Goal: Task Accomplishment & Management: Manage account settings

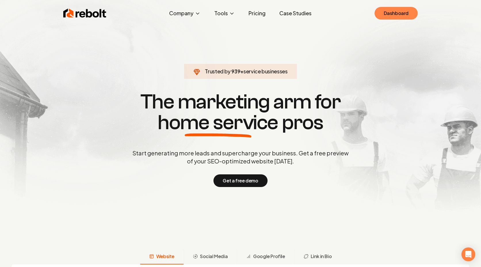
click at [397, 14] on link "Dashboard" at bounding box center [395, 13] width 43 height 13
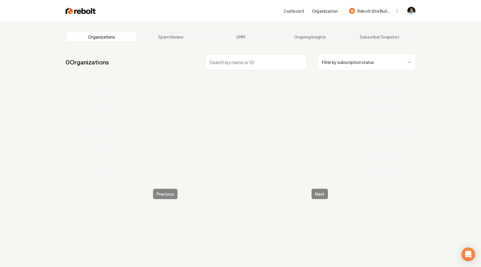
click at [264, 59] on input "search" at bounding box center [255, 62] width 101 height 16
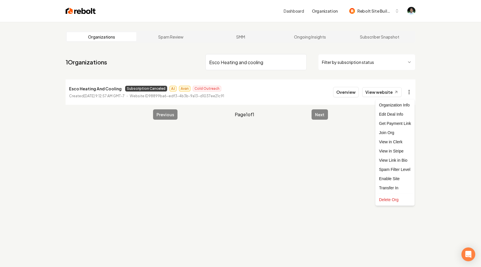
click at [410, 93] on html "Dashboard Organization Rebolt Site Builder Organizations Spam Review SMM Ongoin…" at bounding box center [240, 133] width 481 height 267
click at [396, 148] on link "View in Stripe" at bounding box center [395, 150] width 37 height 9
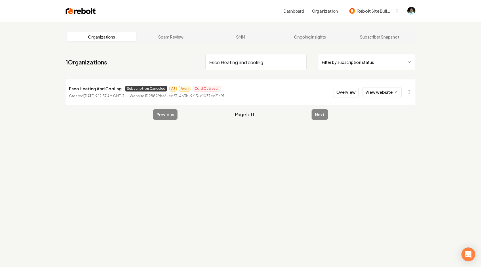
click at [241, 64] on input "Esco Heating and cooling" at bounding box center [255, 62] width 101 height 16
paste input "James Gang Waterworks"
type input "James Gang Waterworks"
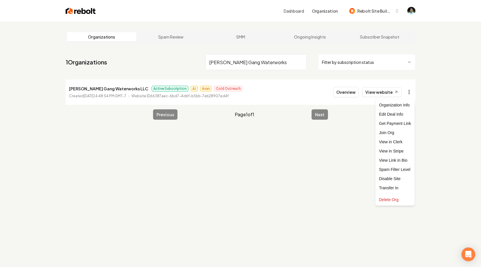
click at [408, 95] on html "Dashboard Organization Rebolt Site Builder Organizations Spam Review SMM Ongoin…" at bounding box center [240, 133] width 481 height 267
click at [400, 154] on link "View in Stripe" at bounding box center [395, 150] width 37 height 9
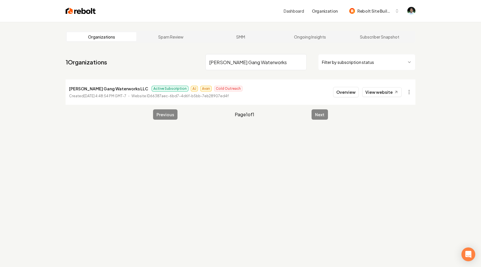
click at [246, 66] on input "James Gang Waterworks" at bounding box center [255, 62] width 101 height 16
paste input "Castillo Concrete"
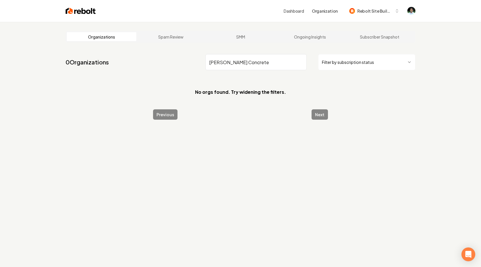
click at [209, 62] on input "Castillo Concrete" at bounding box center [255, 62] width 101 height 16
click at [227, 66] on input "Castillo Concrete" at bounding box center [255, 62] width 101 height 16
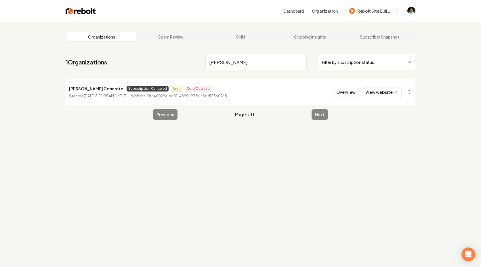
click at [407, 92] on html "Dashboard Organization Rebolt Site Builder Organizations Spam Review SMM Ongoin…" at bounding box center [240, 133] width 481 height 267
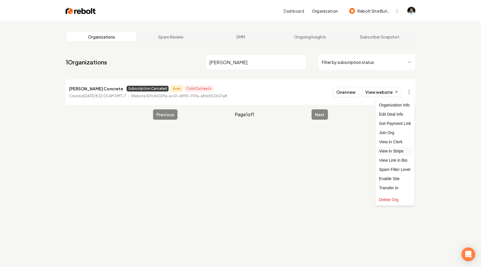
click at [392, 151] on link "View in Stripe" at bounding box center [395, 150] width 37 height 9
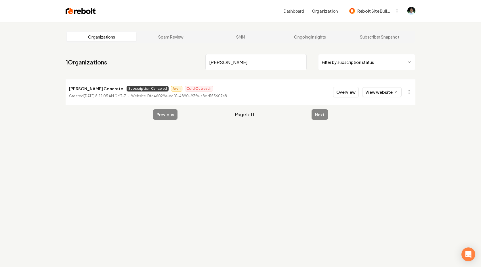
click at [239, 64] on input "Castillo" at bounding box center [255, 62] width 101 height 16
click at [408, 93] on html "Dashboard Organization Rebolt Site Builder Organizations Spam Review SMM Ongoin…" at bounding box center [240, 133] width 481 height 267
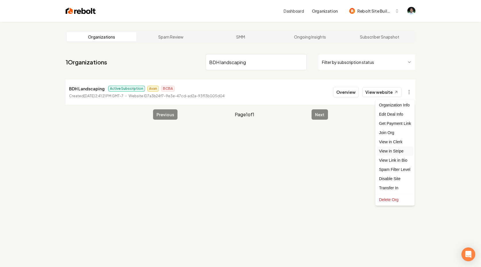
click at [399, 150] on link "View in Stripe" at bounding box center [395, 150] width 37 height 9
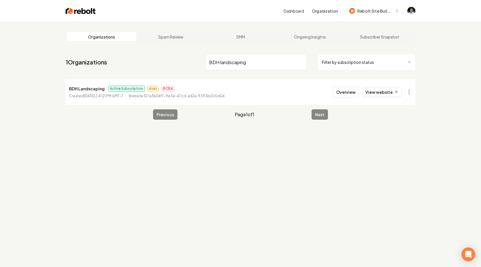
click at [271, 55] on input "BDH landscaping" at bounding box center [255, 62] width 101 height 16
click at [409, 93] on html "Dashboard Organization Rebolt Site Builder Organizations Spam Review SMM Ongoin…" at bounding box center [240, 133] width 481 height 267
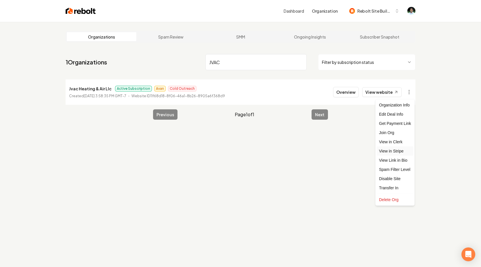
click at [398, 149] on link "View in Stripe" at bounding box center [395, 150] width 37 height 9
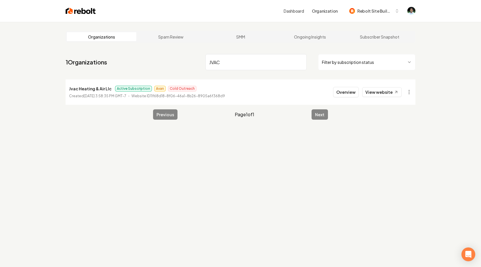
click at [244, 61] on input "JVAC" at bounding box center [255, 62] width 101 height 16
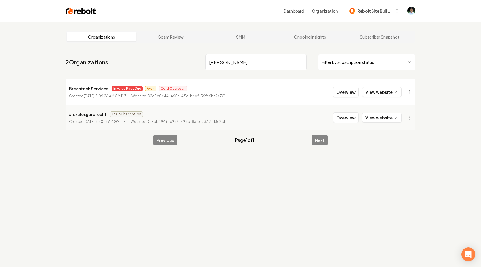
click at [406, 91] on html "Dashboard Organization Rebolt Site Builder Organizations Spam Review SMM Ongoin…" at bounding box center [240, 133] width 481 height 267
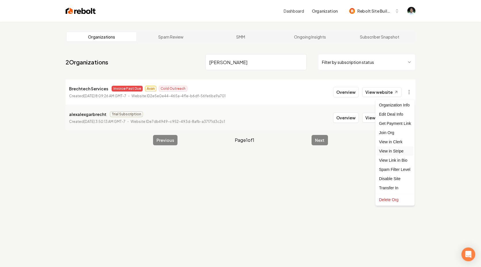
click at [404, 152] on link "View in Stripe" at bounding box center [395, 150] width 37 height 9
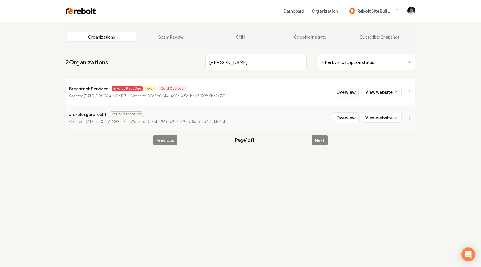
click at [269, 63] on input "Brech" at bounding box center [255, 62] width 101 height 16
paste input "lue Mountain HVAC and Plumbing"
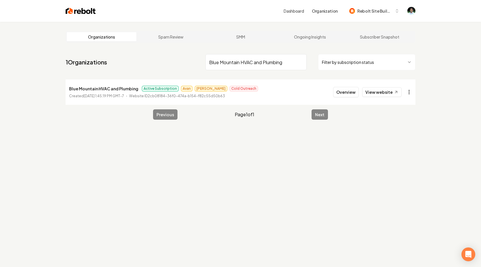
type input "Blue Mountain HVAC and Plumbing"
click at [409, 91] on html "Dashboard Organization Rebolt Site Builder Organizations Spam Review SMM Ongoin…" at bounding box center [240, 133] width 481 height 267
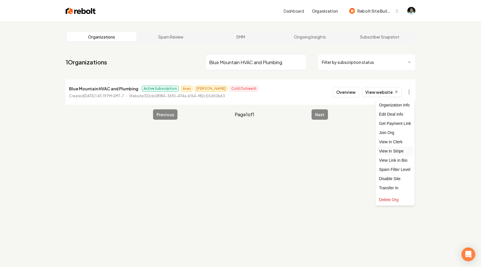
click at [400, 152] on link "View in Stripe" at bounding box center [395, 150] width 37 height 9
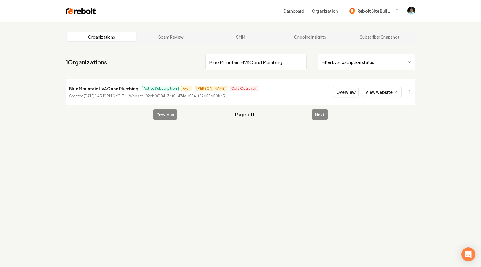
click at [275, 61] on input "Blue Mountain HVAC and Plumbing" at bounding box center [255, 62] width 101 height 16
paste input "Contractors"
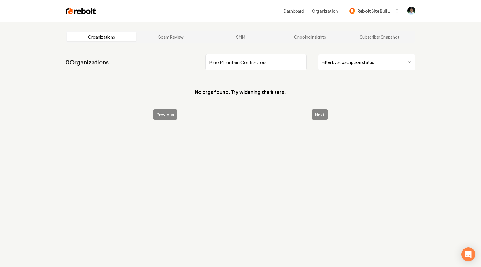
click at [259, 64] on input "Blue Mountain Contractors" at bounding box center [255, 62] width 101 height 16
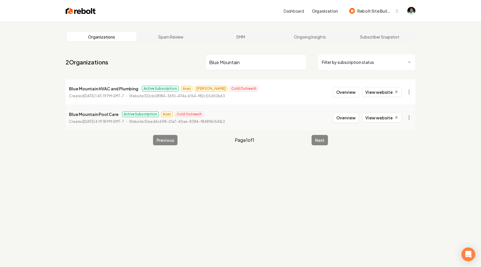
click at [253, 58] on input "Blue Mountain" at bounding box center [255, 62] width 101 height 16
paste input "Esco Heating and cooling"
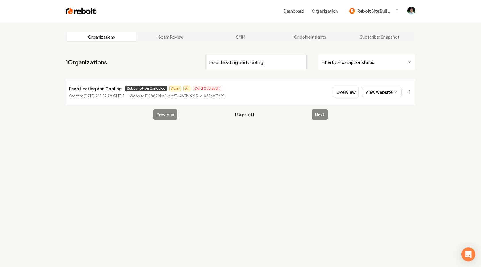
type input "Esco Heating and cooling"
click at [414, 92] on html "Dashboard Organization Rebolt Site Builder Organizations Spam Review SMM Ongoin…" at bounding box center [240, 133] width 481 height 267
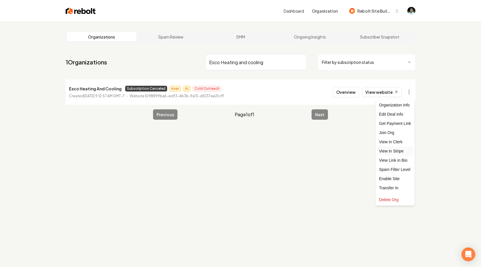
click at [397, 151] on link "View in Stripe" at bounding box center [395, 150] width 37 height 9
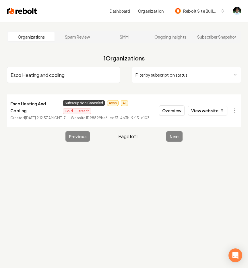
click at [58, 76] on input "Esco Heating and cooling" at bounding box center [64, 75] width 114 height 16
click at [46, 76] on input "Esco Heating and cooling" at bounding box center [64, 75] width 114 height 16
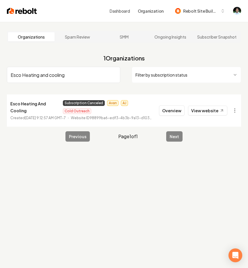
click at [46, 76] on input "Esco Heating and cooling" at bounding box center [64, 75] width 114 height 16
click at [50, 79] on input "Esco Heating and cooling" at bounding box center [64, 75] width 114 height 16
click at [53, 71] on input "Esco Heating and cooling" at bounding box center [64, 75] width 114 height 16
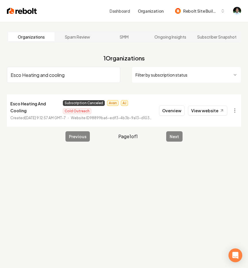
click at [72, 78] on input "Esco Heating and cooling" at bounding box center [64, 75] width 114 height 16
click at [70, 173] on div "Organizations Spam Review SMM Ongoing Insights Subscriber Snapshot 1 Organizati…" at bounding box center [124, 156] width 248 height 268
click at [48, 70] on input "Esco Heating and cooling" at bounding box center [64, 75] width 114 height 16
click at [38, 74] on input "Esco Heating and cooling" at bounding box center [64, 75] width 114 height 16
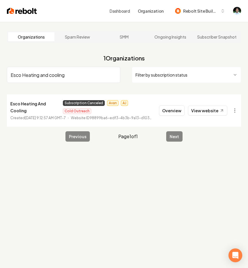
click at [38, 74] on input "Esco Heating and cooling" at bounding box center [64, 75] width 114 height 16
paste input "James Gang Waterworks Llc"
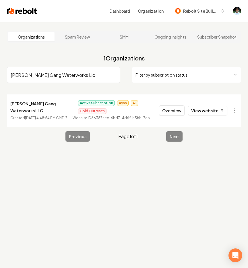
click at [52, 74] on input "James Gang Waterworks Llc" at bounding box center [64, 75] width 114 height 16
click at [63, 71] on input "James Gang Waterworks Llc" at bounding box center [64, 75] width 114 height 16
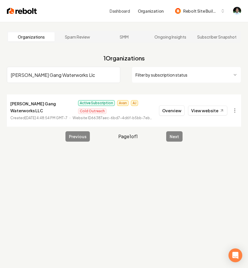
click at [63, 71] on input "James Gang Waterworks Llc" at bounding box center [64, 75] width 114 height 16
paste input "Electrician Near Me TN, LLC"
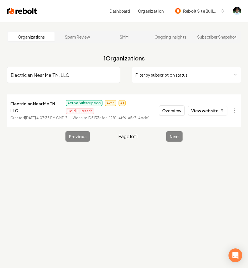
click at [60, 77] on input "Electrician Near Me TN, LLC" at bounding box center [64, 75] width 114 height 16
paste input "Junior Remodeling - Handyman - Electric"
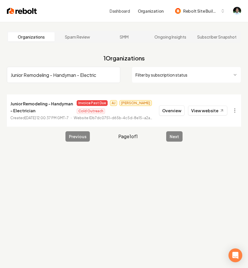
click at [43, 75] on input "Junior Remodeling - Handyman - Electric" at bounding box center [64, 75] width 114 height 16
paste input "Copperstate Rolloff Services"
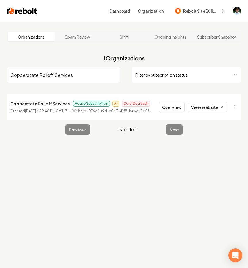
click at [58, 74] on input "Copperstate Rolloff Services" at bounding box center [64, 75] width 114 height 16
paste input "PlumbWork"
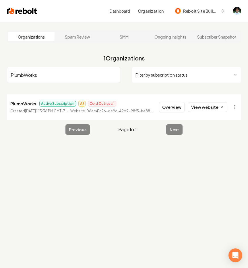
click at [28, 75] on input "PlumbWorks" at bounding box center [64, 75] width 114 height 16
paste input "Copperstate Rolloff Service"
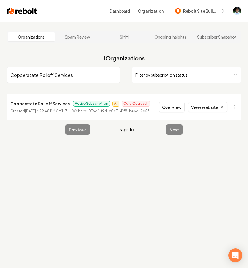
click at [74, 70] on input "Copperstate Rolloff Services" at bounding box center [64, 75] width 114 height 16
paste input "Drummond Electric"
click at [67, 74] on input "Drummond Electric" at bounding box center [64, 75] width 114 height 16
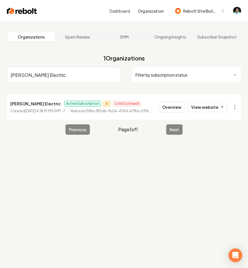
click at [67, 74] on input "Drummond Electric" at bounding box center [64, 75] width 114 height 16
paste input "Plumbstarz"
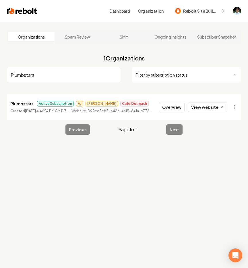
click at [26, 74] on input "Plumbstarz" at bounding box center [64, 75] width 114 height 16
paste input "James Gang Waterworks"
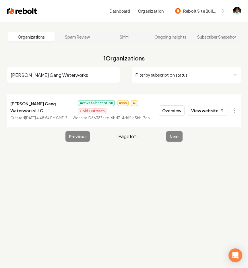
click at [44, 76] on input "James Gang Waterworks" at bounding box center [64, 75] width 114 height 16
paste input "Triple B Roofing & Exterior"
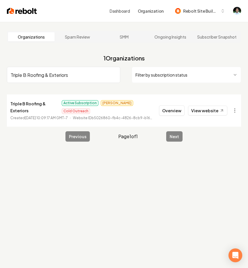
click at [53, 77] on input "Triple B Roofing & Exteriors" at bounding box center [64, 75] width 114 height 16
paste input "Lujan Electrical Service"
click at [57, 75] on input "Lujan Electrical Services" at bounding box center [64, 75] width 114 height 16
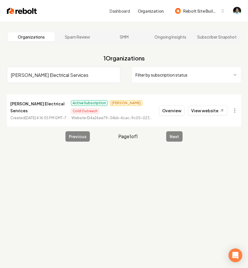
click at [57, 75] on input "Lujan Electrical Services" at bounding box center [64, 75] width 114 height 16
paste input "Capitol Air Conditioning Services, Llc"
click at [51, 70] on input "Capitol Air Conditioning" at bounding box center [64, 75] width 114 height 16
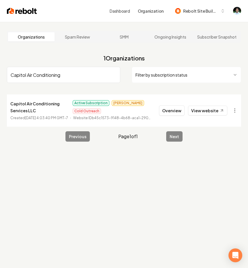
click at [51, 70] on input "Capitol Air Conditioning" at bounding box center [64, 75] width 114 height 16
paste input "Haulstars Junk Removal"
click at [37, 79] on input "Haulstars Junk Removal" at bounding box center [64, 75] width 114 height 16
click at [37, 77] on input "Haulstars Junk Removal" at bounding box center [64, 75] width 114 height 16
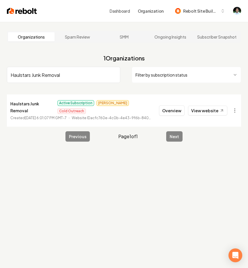
click at [37, 77] on input "Haulstars Junk Removal" at bounding box center [64, 75] width 114 height 16
paste input "Gils Roofing and Tree Experts"
click at [47, 72] on input "Gils Roofing and Tree Experts" at bounding box center [64, 75] width 114 height 16
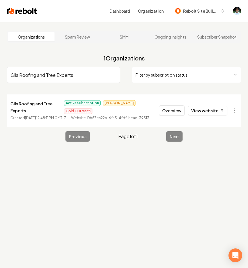
click at [47, 72] on input "Gils Roofing and Tree Experts" at bounding box center [64, 75] width 114 height 16
paste input "Karp Construction Inc."
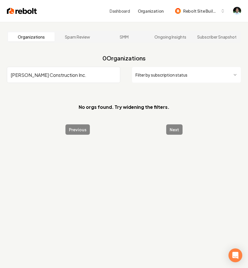
click at [39, 76] on input "Karp Construction Inc." at bounding box center [64, 75] width 114 height 16
drag, startPoint x: 61, startPoint y: 76, endPoint x: 22, endPoint y: 76, distance: 38.5
click at [22, 76] on input "Karp Construction Inc." at bounding box center [64, 75] width 114 height 16
click at [39, 72] on input "Karp Construction Inc." at bounding box center [64, 75] width 114 height 16
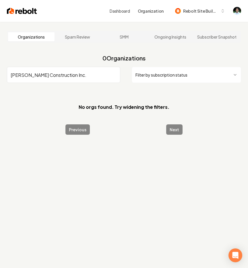
click at [39, 72] on input "Karp Construction Inc." at bounding box center [64, 75] width 114 height 16
paste input "Valley Sparks Electric"
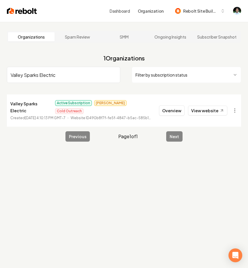
click at [39, 76] on input "Valley Sparks Electric" at bounding box center [64, 75] width 114 height 16
paste input "Balcom Heating & Air"
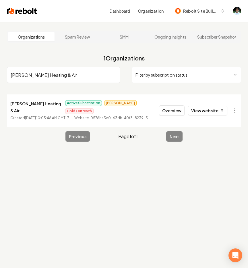
click at [44, 74] on input "Balcom Heating & Air" at bounding box center [64, 75] width 114 height 16
paste input "Dgm Pro Painters"
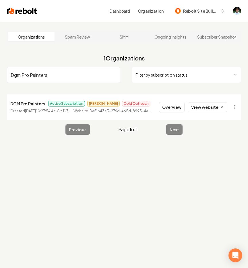
click at [37, 76] on input "Dgm Pro Painters" at bounding box center [64, 75] width 114 height 16
paste input "Castillo Concrete"
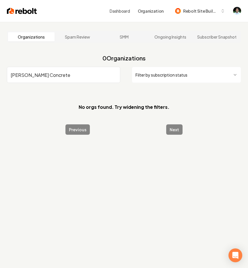
click at [22, 76] on input "Castillo Concrete" at bounding box center [64, 75] width 114 height 16
click at [12, 75] on input "Castillo Concrete" at bounding box center [64, 75] width 114 height 16
click at [43, 77] on input "Castillo Concrete" at bounding box center [64, 75] width 114 height 16
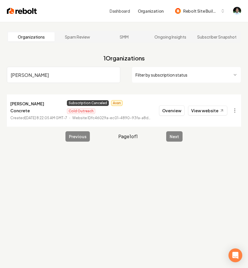
click at [32, 72] on input "Castillo" at bounding box center [64, 75] width 114 height 16
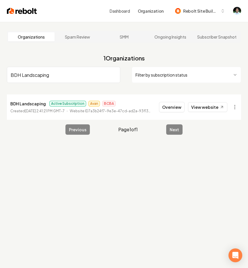
click at [28, 75] on input "BDH Landscaping" at bounding box center [64, 75] width 114 height 16
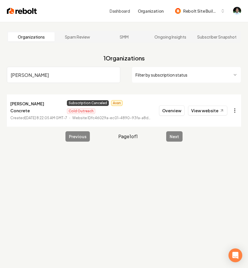
click at [235, 106] on html "Dashboard Organization Rebolt Site Builder Organizations Spam Review SMM Ongoin…" at bounding box center [124, 134] width 248 height 268
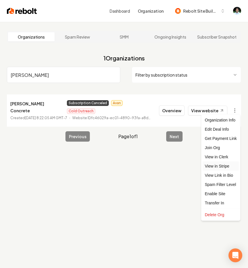
click at [220, 164] on link "View in Stripe" at bounding box center [221, 165] width 37 height 9
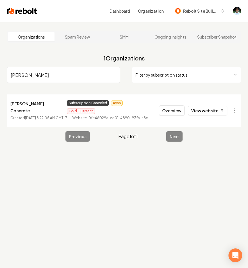
click at [71, 80] on input "Castillo" at bounding box center [64, 75] width 114 height 16
paste input "Affordable Air LLC"
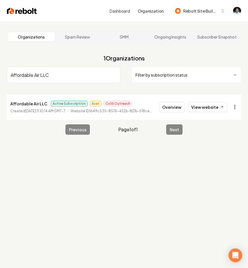
click at [236, 109] on html "Dashboard Organization Rebolt Site Builder Organizations Spam Review SMM Ongoin…" at bounding box center [124, 134] width 248 height 268
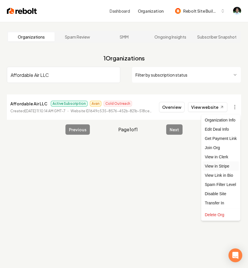
click at [216, 163] on link "View in Stripe" at bounding box center [221, 165] width 37 height 9
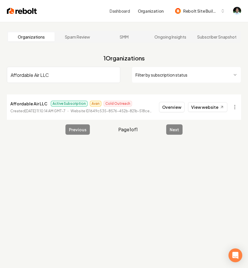
click at [59, 75] on input "Affordable Air LLC" at bounding box center [64, 75] width 114 height 16
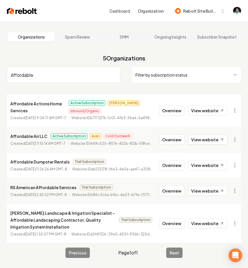
click at [47, 83] on input "Affordable" at bounding box center [64, 75] width 114 height 16
click at [47, 75] on input "Affordable" at bounding box center [64, 75] width 114 height 16
paste input "Capitol Air Conditioning Services, Llc"
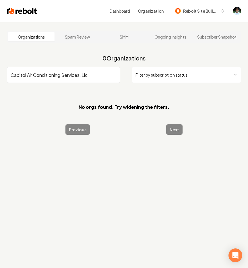
click at [95, 73] on input "Capitol Air Conditioning Services, Llc" at bounding box center [64, 75] width 114 height 16
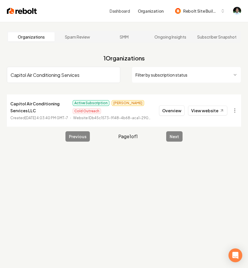
click at [41, 70] on input "Capitol Air Conditioning Services" at bounding box center [64, 75] width 114 height 16
paste input "Valley Sparks Electric"
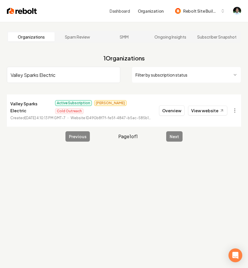
click at [47, 73] on input "Valley Sparks Electric" at bounding box center [64, 75] width 114 height 16
paste input "Balcom Heating & Air"
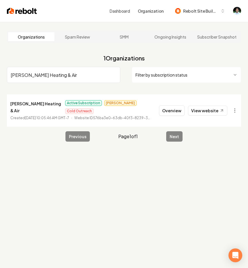
click at [66, 74] on input "Balcom Heating & Air" at bounding box center [64, 75] width 114 height 16
paste input "Dgm Pro Painters"
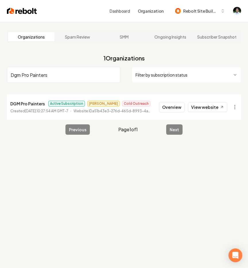
click at [38, 75] on input "Dgm Pro Painters" at bounding box center [64, 75] width 114 height 16
paste input "JVAC Heating and Air"
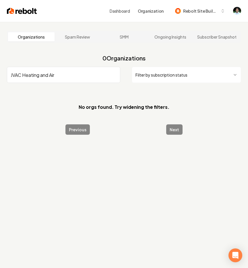
click at [34, 73] on input "JVAC Heating and Air" at bounding box center [64, 75] width 114 height 16
paste input "Titan Plumbing Services LLC"
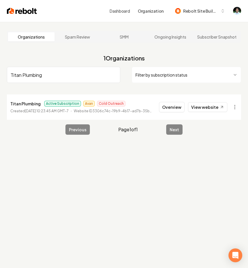
click at [45, 75] on input "Titan Plumbing" at bounding box center [64, 75] width 114 height 16
paste input "Higher Level Roof"
click at [49, 77] on input "Higher Level Roofing" at bounding box center [64, 75] width 114 height 16
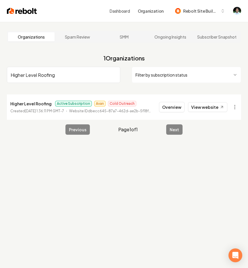
click at [49, 77] on input "Higher Level Roofing" at bounding box center [64, 75] width 114 height 16
paste input "Blue Diamond Electric"
click at [40, 72] on input "Blue Diamond Electric" at bounding box center [64, 75] width 114 height 16
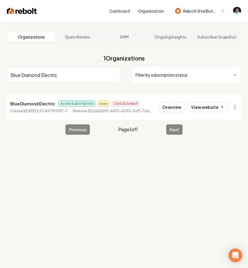
click at [40, 72] on input "Blue Diamond Electric" at bounding box center [64, 75] width 114 height 16
paste input "L & C Company"
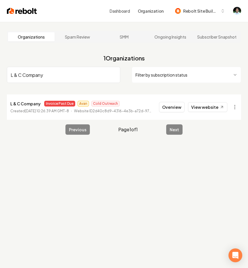
click at [33, 75] on input "L & C Company" at bounding box center [64, 75] width 114 height 16
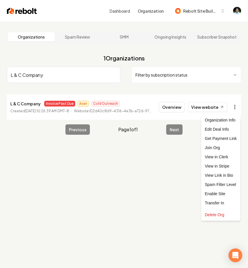
click at [238, 106] on html "Dashboard Organization Rebolt Site Builder Organizations Spam Review SMM Ongoin…" at bounding box center [124, 134] width 248 height 268
click at [219, 164] on link "View in Stripe" at bounding box center [221, 165] width 37 height 9
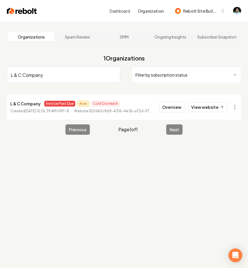
click at [47, 77] on input "L & C Company" at bounding box center [64, 75] width 114 height 16
paste input "Floor Care Pros"
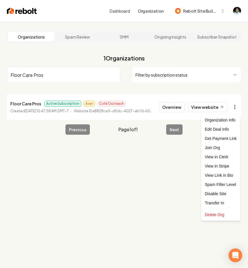
click at [232, 105] on html "Dashboard Organization Rebolt Site Builder Organizations Spam Review SMM Ongoin…" at bounding box center [124, 134] width 248 height 268
click at [210, 166] on link "View in Stripe" at bounding box center [221, 165] width 37 height 9
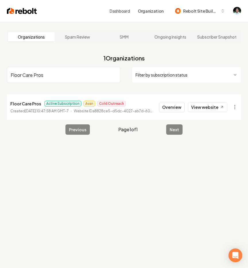
click at [34, 74] on input "Floor Care Pros" at bounding box center [64, 75] width 114 height 16
paste input "Ruiz Electrical Services LLC"
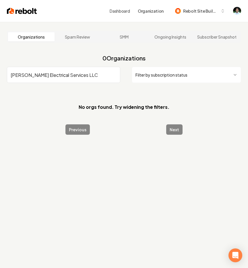
click at [66, 74] on input "Ruiz Electrical Services LLC" at bounding box center [64, 75] width 114 height 16
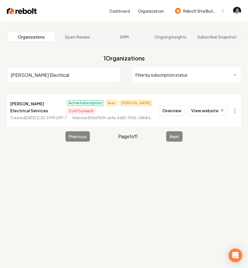
click at [49, 76] on input "Ruiz Electrical" at bounding box center [64, 75] width 114 height 16
paste input "Just Right Roofing Solutions"
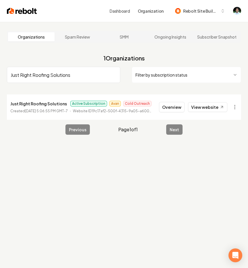
click at [38, 79] on input "Just Right Roofing Solutions" at bounding box center [64, 75] width 114 height 16
paste input "Hidalgo Roofing & Remodeling Llc"
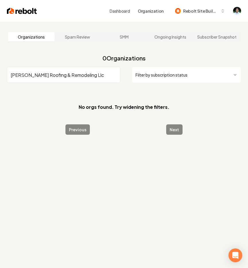
click at [93, 75] on input "Hidalgo Roofing & Remodeling Llc" at bounding box center [64, 75] width 114 height 16
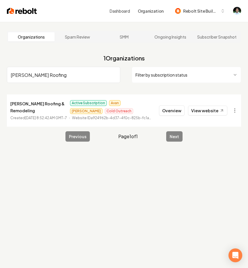
click at [45, 77] on input "Hidalgo Roofing" at bounding box center [64, 75] width 114 height 16
paste input "Sugar Maple Roofing LLC"
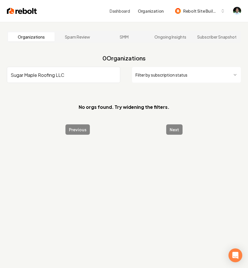
click at [59, 76] on input "Sugar Maple Roofing LLC" at bounding box center [64, 75] width 114 height 16
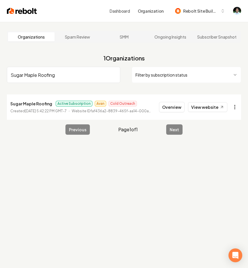
click at [235, 106] on html "Dashboard Organization Rebolt Site Builder Organizations Spam Review SMM Ongoin…" at bounding box center [124, 134] width 248 height 268
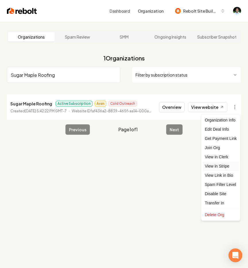
click at [212, 167] on link "View in Stripe" at bounding box center [221, 165] width 37 height 9
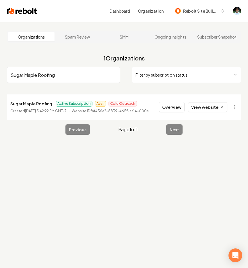
click at [48, 79] on input "Sugar Maple Roofing" at bounding box center [64, 75] width 114 height 16
paste input "360 Roofing and Restoration - New Deal"
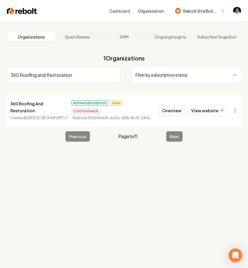
click at [55, 77] on input "360 Roofing and Restoration" at bounding box center [64, 75] width 114 height 16
paste input "Pinnacle Roofing DFW LLC"
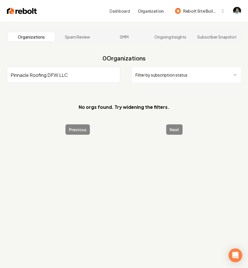
click at [62, 74] on input "Pinnacle Roofing DFW LLC" at bounding box center [64, 75] width 114 height 16
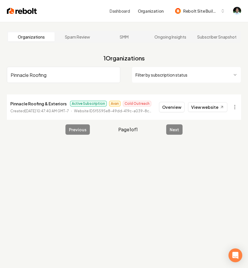
click at [49, 73] on input "Pinnacle Roofing" at bounding box center [64, 75] width 114 height 16
paste input "Generation Roofing and Construction Group"
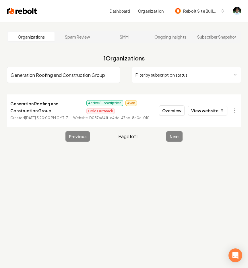
click at [43, 75] on input "Generation Roofing and Construction Group" at bounding box center [64, 75] width 114 height 16
paste input "Outdoor Creations Roofing & Solar"
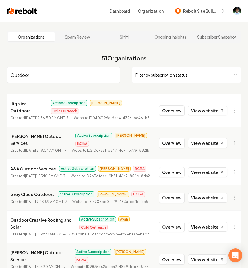
click at [42, 74] on input "Outdoor" at bounding box center [64, 75] width 114 height 16
paste input "Premier Roofing Experts"
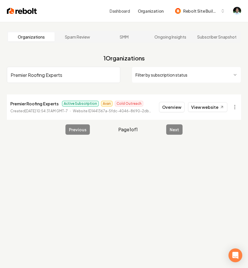
click at [49, 76] on input "Premier Roofing Experts" at bounding box center [64, 75] width 114 height 16
paste input "Blue Mountain Contractor"
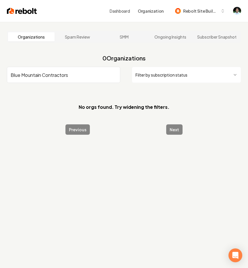
type input "Blue Mountain Contractors"
click at [51, 74] on input "Blue Mountain Contractors" at bounding box center [64, 75] width 114 height 16
click at [48, 74] on input "Blue Mountain Contractors" at bounding box center [64, 75] width 114 height 16
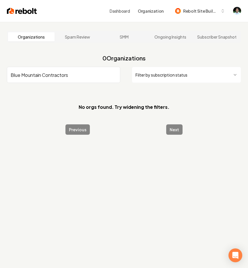
click at [48, 74] on input "Blue Mountain Contractors" at bounding box center [64, 75] width 114 height 16
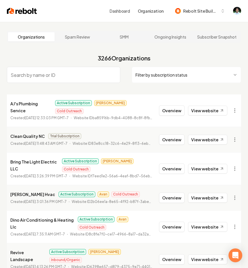
click at [49, 76] on input "search" at bounding box center [64, 75] width 114 height 16
paste input "The Maxx Land Development"
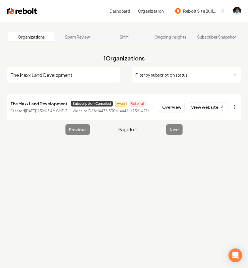
click at [234, 106] on html "Dashboard Organization Rebolt Site Builder Organizations Spam Review SMM Ongoin…" at bounding box center [124, 134] width 248 height 268
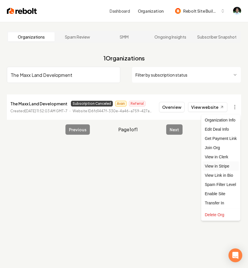
click at [216, 165] on link "View in Stripe" at bounding box center [221, 165] width 37 height 9
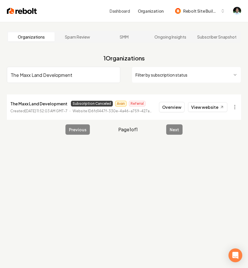
click at [67, 73] on input "The Maxx Land Development" at bounding box center [64, 75] width 114 height 16
paste input "Luxion Window Cleaning"
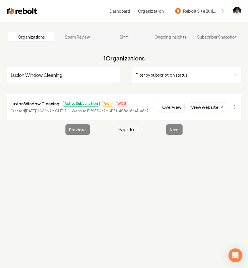
click at [70, 80] on input "Luxion Window Cleaning" at bounding box center [64, 75] width 114 height 16
paste input "Arizona's Finest Garage Doors"
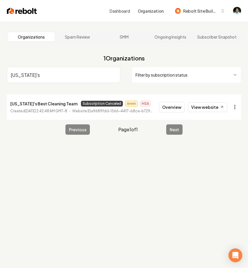
click at [240, 106] on html "Dashboard Organization Rebolt Site Builder Organizations Spam Review SMM Ongoin…" at bounding box center [124, 134] width 248 height 268
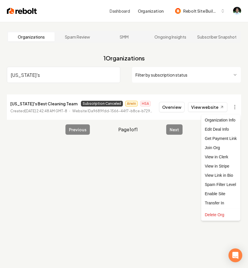
click at [31, 77] on html "Dashboard Organization Rebolt Site Builder Organizations Spam Review SMM Ongoin…" at bounding box center [124, 134] width 248 height 268
click at [31, 77] on input "Arizona's" at bounding box center [64, 75] width 114 height 16
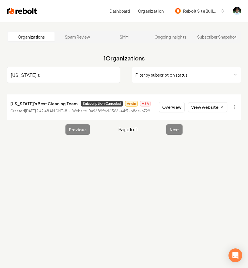
click at [31, 75] on input "Arizona's" at bounding box center [64, 75] width 114 height 16
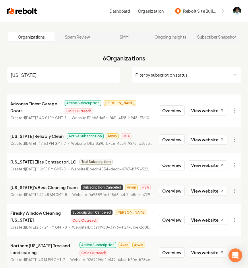
click at [40, 74] on input "Arizona" at bounding box center [64, 75] width 114 height 16
paste input "Discount Garage Repair"
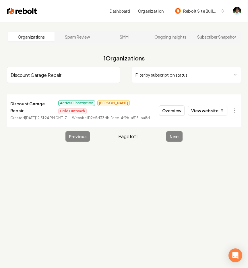
click at [45, 75] on input "Discount Garage Repair" at bounding box center [64, 75] width 114 height 16
paste input "Residential Garage Door Services"
click at [51, 75] on input "Residential Garage Door Services" at bounding box center [64, 75] width 114 height 16
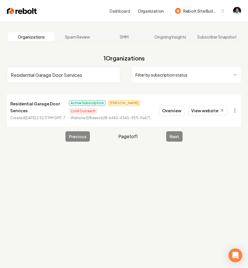
click at [51, 75] on input "Residential Garage Door Services" at bounding box center [64, 75] width 114 height 16
paste input "Garage Door Viking"
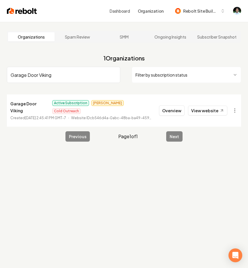
click at [79, 73] on input "Garage Door Viking" at bounding box center [64, 75] width 114 height 16
paste input "Colorado Garage Door Guy"
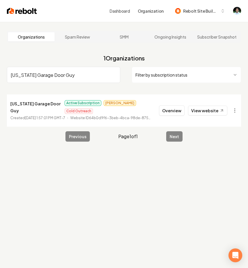
click at [72, 71] on input "Colorado Garage Door Guy" at bounding box center [64, 75] width 114 height 16
paste input "rock your house - New Deal"
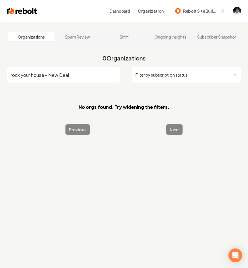
click at [63, 73] on input "rock your house - New Deal" at bounding box center [64, 75] width 114 height 16
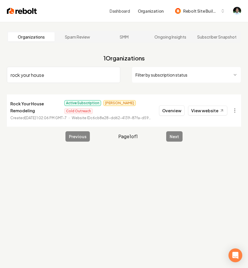
click at [35, 72] on input "rock your house" at bounding box center [64, 75] width 114 height 16
paste input "WattStar Electric"
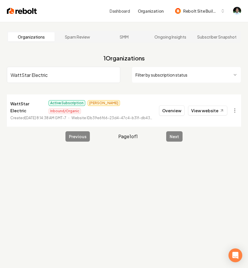
click at [37, 75] on input "WattStar Electric" at bounding box center [64, 75] width 114 height 16
paste input "APVM.LLC"
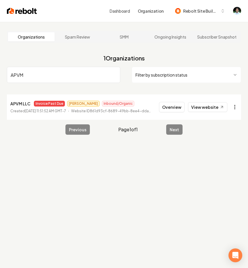
click at [235, 106] on html "Dashboard Organization Rebolt Site Builder Organizations Spam Review SMM Ongoin…" at bounding box center [124, 134] width 248 height 268
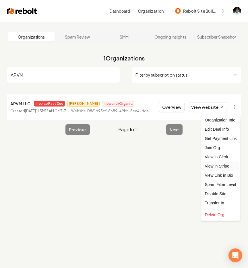
click at [221, 166] on link "View in Stripe" at bounding box center [221, 165] width 37 height 9
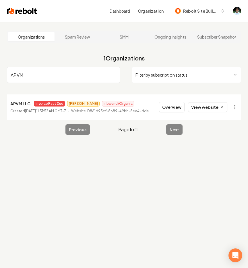
click at [42, 76] on input "APVM" at bounding box center [64, 75] width 114 height 16
paste input "Complete Painting"
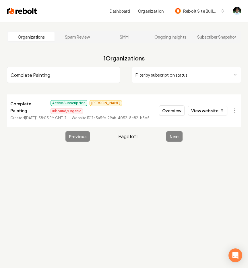
click at [51, 76] on input "Complete Painting" at bounding box center [64, 75] width 114 height 16
paste input "Native Roofing and Construction"
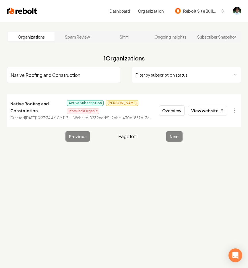
click at [50, 76] on input "Native Roofing and Construction" at bounding box center [64, 75] width 114 height 16
paste input "Cedarrose Landscapes"
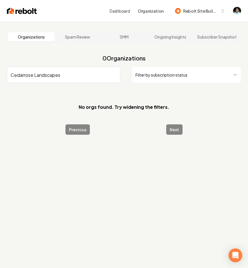
click at [53, 72] on input "Cedarrose Landscapes" at bounding box center [64, 75] width 114 height 16
click at [43, 76] on input "Cedarrose Landscapes" at bounding box center [64, 75] width 114 height 16
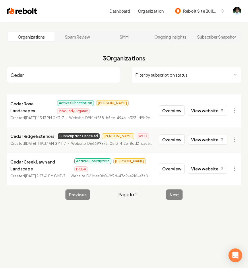
click at [39, 75] on input "Cedar" at bounding box center [64, 75] width 114 height 16
paste input "Shuv Mitigation & Restoration"
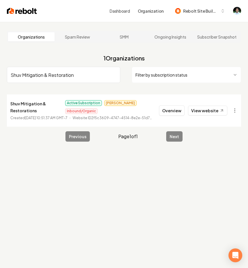
click at [49, 75] on input "Shuv Mitigation & Restoration" at bounding box center [64, 75] width 114 height 16
paste input "MN Christmas Lights"
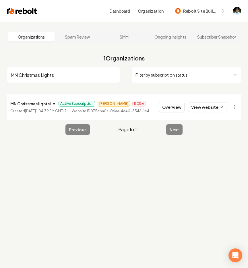
click at [38, 72] on input "MN Christmas Lights" at bounding box center [64, 75] width 114 height 16
paste input "Limitless Excavating"
click at [56, 75] on input "Limitless Excavating" at bounding box center [64, 75] width 114 height 16
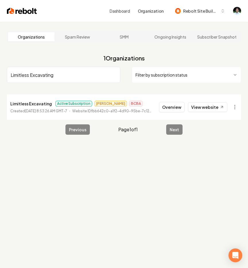
click at [56, 75] on input "Limitless Excavating" at bounding box center [64, 75] width 114 height 16
paste input "MN Home And Design LLC"
click at [69, 74] on input "MN Home And Design LLC" at bounding box center [64, 75] width 114 height 16
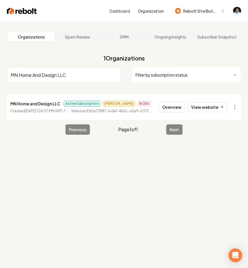
click at [69, 74] on input "MN Home And Design LLC" at bounding box center [64, 75] width 114 height 16
paste input "VEX Landscape & Excavation"
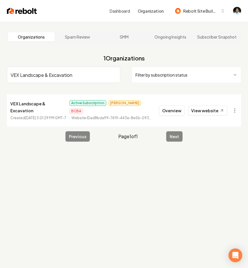
click at [56, 79] on input "VEX Landscape & Excavation" at bounding box center [64, 75] width 114 height 16
paste input "NexTerra Land Services LLC"
click at [51, 72] on input "NexTerra Land Services LLC" at bounding box center [64, 75] width 114 height 16
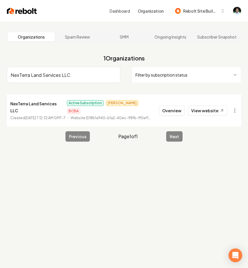
click at [51, 72] on input "NexTerra Land Services LLC" at bounding box center [64, 75] width 114 height 16
paste input "Phillips Outdoor Services"
click at [49, 76] on input "Phillips Outdoor Services" at bounding box center [64, 75] width 114 height 16
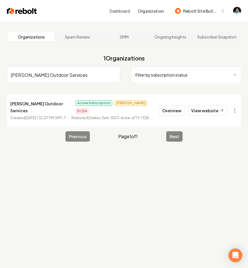
click at [49, 76] on input "Phillips Outdoor Services" at bounding box center [64, 75] width 114 height 16
paste input "Raptor Turf Landscaping"
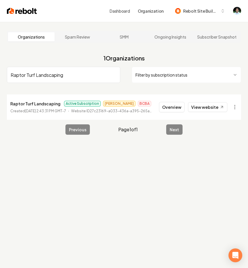
click at [70, 74] on input "Raptor Turf Landscaping" at bounding box center [64, 75] width 114 height 16
paste input "BrightHaul Utah"
click at [48, 75] on input "BrightHaul Utah" at bounding box center [64, 75] width 114 height 16
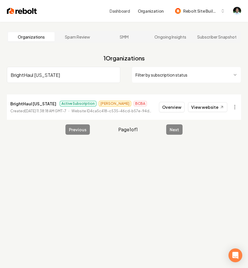
click at [48, 75] on input "BrightHaul Utah" at bounding box center [64, 75] width 114 height 16
paste input "Construction R.D."
click at [45, 73] on input "Construction R.D." at bounding box center [64, 75] width 114 height 16
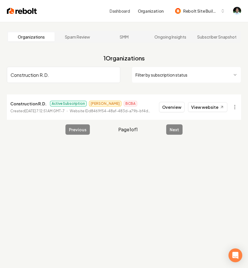
click at [45, 73] on input "Construction R.D." at bounding box center [64, 75] width 114 height 16
paste input "Gates Enterprises"
click at [60, 72] on input "Gates Enterprises" at bounding box center [64, 75] width 114 height 16
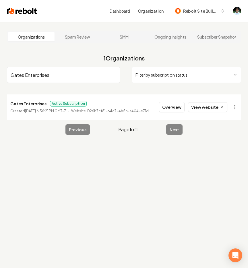
paste input "Jireh Landscaping"
click at [44, 74] on input "Jireh Landscaping" at bounding box center [64, 75] width 114 height 16
paste input "Elevation Earthworks"
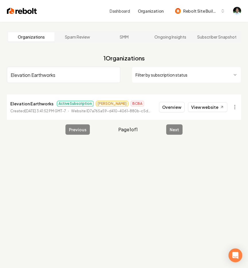
click at [51, 76] on input "Elevation Earthworks" at bounding box center [64, 75] width 114 height 16
paste input "Clean & Green Lawn Care"
click at [43, 76] on input "Clean & Green Lawn Care" at bounding box center [64, 75] width 114 height 16
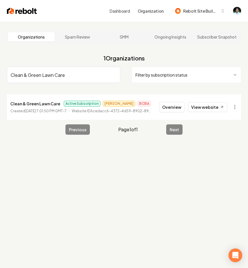
click at [43, 76] on input "Clean & Green Lawn Care" at bounding box center [64, 75] width 114 height 16
paste input "Signature Land Designs"
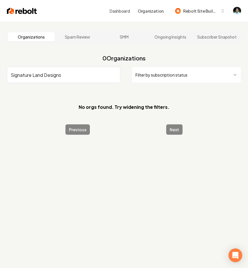
click at [60, 76] on input "Signature Land Designs" at bounding box center [64, 75] width 114 height 16
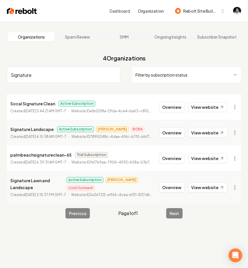
click at [22, 76] on input "Signature" at bounding box center [64, 75] width 114 height 16
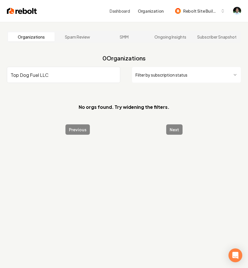
click at [51, 75] on input "Top Dog Fuel LLC" at bounding box center [64, 75] width 114 height 16
paste input "Custom One Concrete & Landscaping"
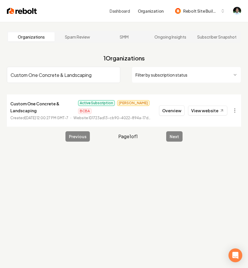
click at [74, 76] on input "Custom One Concrete & Landscaping" at bounding box center [64, 75] width 114 height 16
paste input "Prodigy Patios & Concrete"
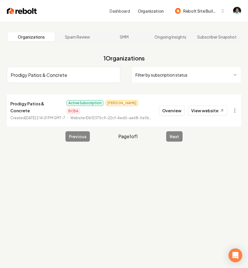
click at [63, 77] on input "Prodigy Patios & Concrete" at bounding box center [64, 75] width 114 height 16
paste input "Simones Outdoor Seevices"
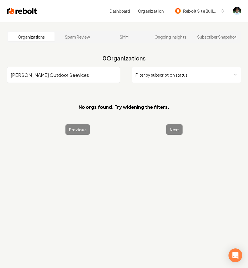
click at [62, 75] on input "Simones Outdoor Seevices" at bounding box center [64, 75] width 114 height 16
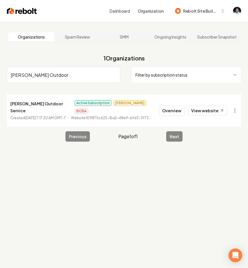
click at [38, 77] on input "Simones Outdoor" at bounding box center [64, 75] width 114 height 16
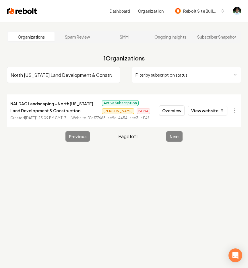
click at [58, 69] on input "North Alabama Land Development & Construction" at bounding box center [64, 75] width 114 height 16
paste input "Anderson industrial contracting"
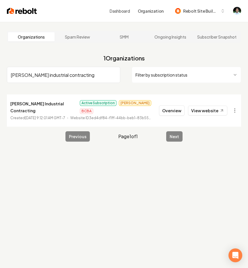
click at [56, 75] on input "Anderson industrial contracting" at bounding box center [64, 75] width 114 height 16
paste input "Terrain Transformations"
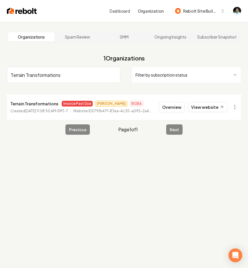
click at [31, 76] on input "Terrain Transformations" at bounding box center [64, 75] width 114 height 16
paste input "JBS Crew co"
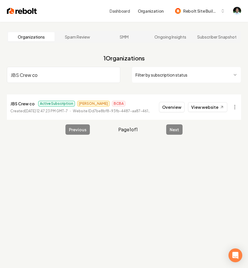
click at [31, 74] on input "JBS Crew co" at bounding box center [64, 75] width 114 height 16
paste input "R Landscaping"
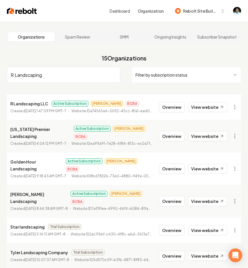
click at [31, 72] on input "R Landscaping" at bounding box center [64, 75] width 114 height 16
type input "AoS"
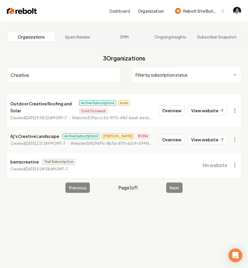
click at [44, 70] on input "Creative" at bounding box center [64, 75] width 114 height 16
paste input "Green Valley Wildlife Solutions"
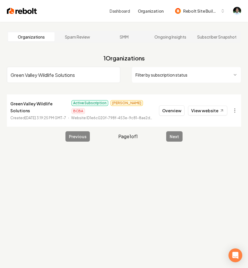
click at [68, 73] on input "Green Valley Wildlife Solutions" at bounding box center [64, 75] width 114 height 16
paste input "Total Landscaping Concepts LLC"
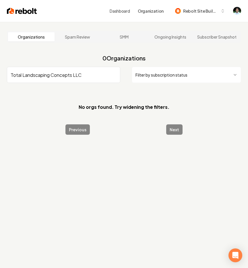
click at [75, 75] on input "Total Landscaping Concepts LLC" at bounding box center [64, 75] width 114 height 16
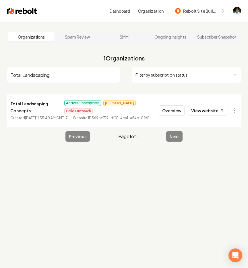
click at [60, 77] on input "Total Landscaping" at bounding box center [64, 75] width 114 height 16
paste input "X SOLAR CARE LLC"
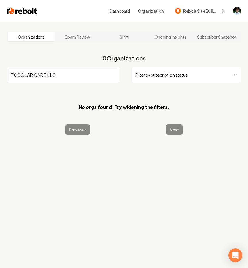
click at [57, 76] on input "TX SOLAR CARE LLC" at bounding box center [64, 75] width 114 height 16
paste input "Champion Detailing"
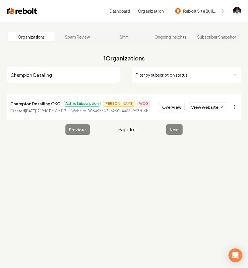
type input "Champion Detailing"
click at [232, 107] on html "Dashboard Organization Rebolt Site Builder Organizations Spam Review SMM Ongoin…" at bounding box center [124, 134] width 248 height 268
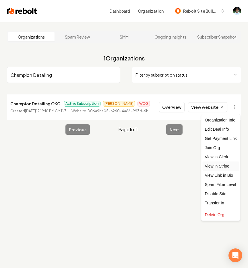
click at [218, 164] on link "View in Stripe" at bounding box center [221, 165] width 37 height 9
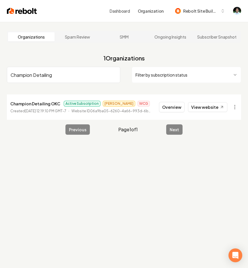
click at [47, 78] on input "Champion Detailing" at bounding box center [64, 75] width 114 height 16
paste input "edar Ridge Exteriors"
type input "Cedar Ridge Exteriors"
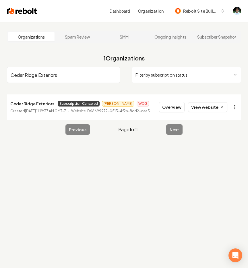
click at [237, 106] on html "Dashboard Organization Rebolt Site Builder Organizations Spam Review SMM Ongoin…" at bounding box center [124, 134] width 248 height 268
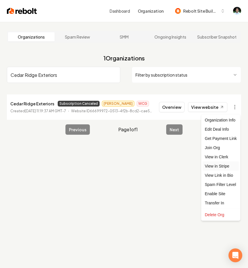
click at [220, 168] on link "View in Stripe" at bounding box center [221, 165] width 37 height 9
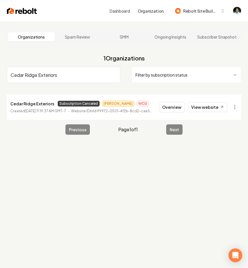
click at [66, 73] on input "Cedar Ridge Exteriors" at bounding box center [64, 75] width 114 height 16
paste input "Thriving Homes window cleaning"
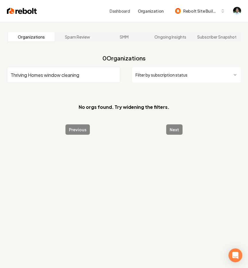
drag, startPoint x: 45, startPoint y: 74, endPoint x: 118, endPoint y: 74, distance: 72.8
click at [116, 74] on input "Thriving Homes window cleaning" at bounding box center [64, 75] width 114 height 16
click at [46, 77] on input "Thriving Homes" at bounding box center [64, 75] width 114 height 16
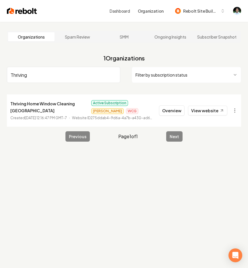
click at [41, 75] on input "Thriving" at bounding box center [64, 75] width 114 height 16
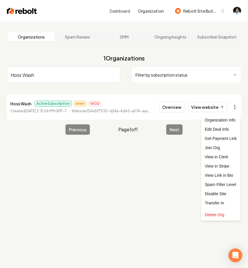
click at [236, 106] on html "Dashboard Organization Rebolt Site Builder Organizations Spam Review SMM Ongoin…" at bounding box center [124, 134] width 248 height 268
click at [215, 164] on link "View in Stripe" at bounding box center [221, 165] width 37 height 9
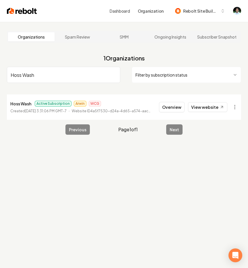
click at [80, 71] on input "Hoss Wash" at bounding box center [64, 75] width 114 height 16
paste input "Eden Air & Refrigeration LLC"
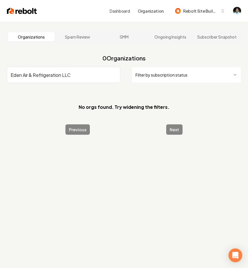
click at [67, 76] on input "Eden Air & Refrigeration LLC" at bounding box center [64, 75] width 114 height 16
click at [55, 75] on input "Eden Air & Refrigeration" at bounding box center [64, 75] width 114 height 16
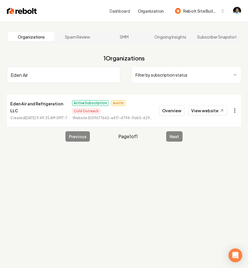
click at [233, 107] on html "Dashboard Organization Rebolt Site Builder Organizations Spam Review SMM Ongoin…" at bounding box center [124, 134] width 248 height 268
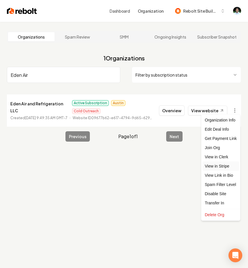
click at [215, 168] on link "View in Stripe" at bounding box center [221, 165] width 37 height 9
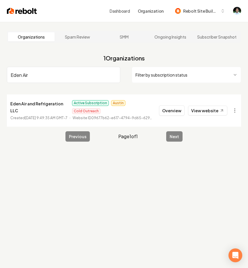
click at [72, 75] on input "Eden Air" at bounding box center [64, 75] width 114 height 16
paste input "A1 Home Electric"
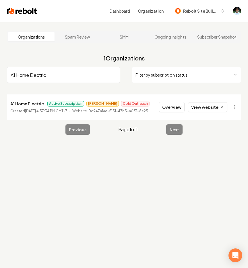
click at [49, 72] on input "A1 Home Electric" at bounding box center [64, 75] width 114 height 16
paste input "Walter"
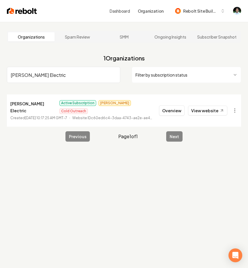
click at [41, 73] on input "Walter Electric" at bounding box center [64, 75] width 114 height 16
paste input "Cool It Heat It"
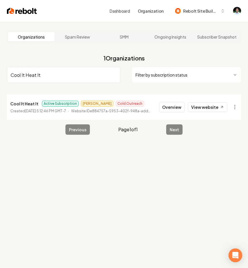
click at [51, 73] on input "Cool It Heat It" at bounding box center [64, 75] width 114 height 16
paste input "Bestslope Builders"
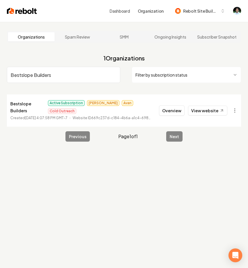
click at [57, 76] on input "Bestslope Builders" at bounding box center [64, 75] width 114 height 16
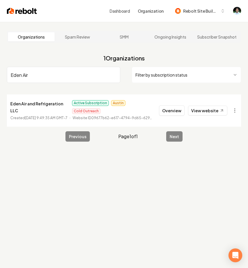
click at [45, 72] on input "Eden Air" at bounding box center [64, 75] width 114 height 16
paste input "A1 Home Electric"
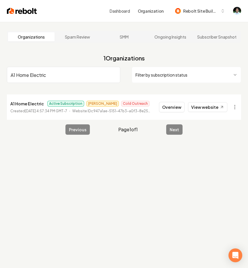
click at [40, 72] on input "A1 Home Electric" at bounding box center [64, 75] width 114 height 16
paste input "Walter"
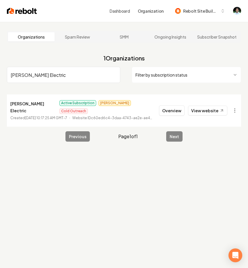
click at [31, 73] on input "Walter Electric" at bounding box center [64, 75] width 114 height 16
paste input "Cool It Heat It"
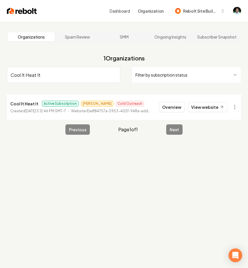
click at [46, 72] on input "Cool It Heat It" at bounding box center [64, 75] width 114 height 16
paste input "Bestslope Builders"
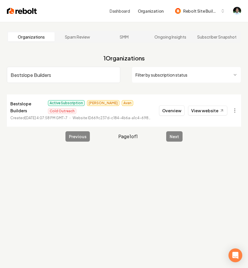
click at [51, 75] on input "Bestslope Builders" at bounding box center [64, 75] width 114 height 16
paste input "Hercs Work"
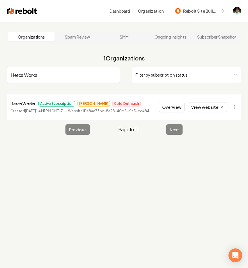
click at [26, 76] on input "Hercs Works" at bounding box center [64, 75] width 114 height 16
paste input "Rightemp Home Service"
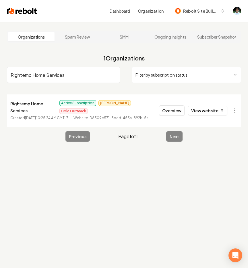
click at [42, 75] on input "Rightemp Home Services" at bounding box center [64, 75] width 114 height 16
paste input "Smarterhome Electrical Services LLC"
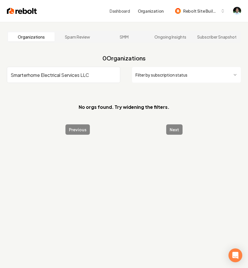
click at [49, 73] on input "Smarterhome Electrical Services LLC" at bounding box center [64, 75] width 114 height 16
drag, startPoint x: 77, startPoint y: 76, endPoint x: 43, endPoint y: 76, distance: 34.2
click at [43, 76] on input "Smarterhome Services LLC" at bounding box center [64, 75] width 114 height 16
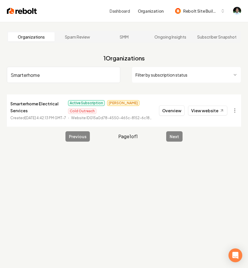
click at [28, 74] on input "Smarterhome" at bounding box center [64, 75] width 114 height 16
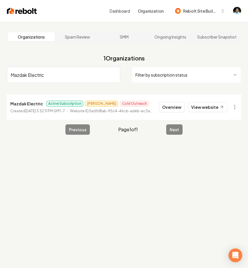
click at [32, 79] on input "Mazdak Electric" at bounding box center [64, 75] width 114 height 16
paste input "Evergreen Landscape - Matthew Referral from Urban Flow landscape"
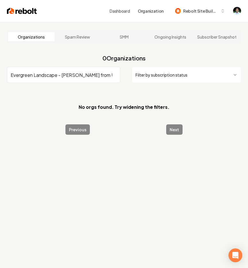
scroll to position [0, 46]
drag, startPoint x: 16, startPoint y: 76, endPoint x: 148, endPoint y: 81, distance: 131.5
click at [148, 81] on div "Evergreen Landscape - Matthew Referral from Urban Flow landscape Filter by subs…" at bounding box center [124, 75] width 235 height 16
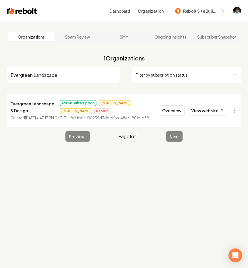
click at [56, 78] on input "Evergreen Landscape" at bounding box center [64, 75] width 114 height 16
paste input "Boreas Air conditioning and Heating"
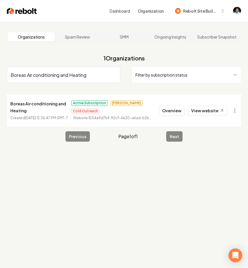
click at [49, 73] on input "Boreas Air conditioning and Heating" at bounding box center [64, 75] width 114 height 16
paste
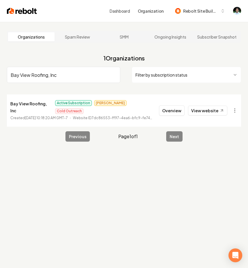
click at [34, 74] on input "Bay View Roofing, Inc" at bounding box center [64, 75] width 114 height 16
click at [53, 74] on input "Building Roots Construction" at bounding box center [64, 75] width 114 height 16
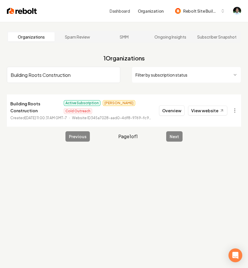
click at [53, 74] on input "Building Roots Construction" at bounding box center [64, 75] width 114 height 16
click at [45, 77] on input "Absolute Doors LLC" at bounding box center [64, 75] width 114 height 16
click at [44, 74] on input "TINKHAM GARAGE DOOR" at bounding box center [64, 75] width 114 height 16
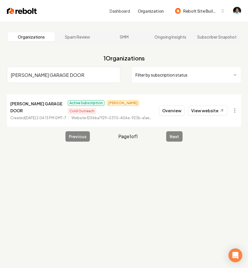
click at [44, 74] on input "TINKHAM GARAGE DOOR" at bounding box center [64, 75] width 114 height 16
click at [53, 72] on input "Alvarado's Junk Removal" at bounding box center [64, 75] width 114 height 16
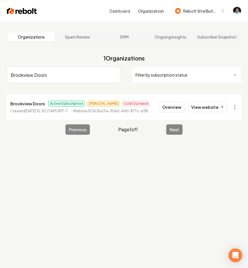
click at [52, 72] on input "Brookview Doors" at bounding box center [64, 75] width 114 height 16
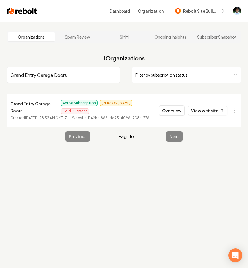
click at [55, 76] on input "Grand Entry Garage Doors" at bounding box center [64, 75] width 114 height 16
click at [47, 76] on input "Eagle Door Service" at bounding box center [64, 75] width 114 height 16
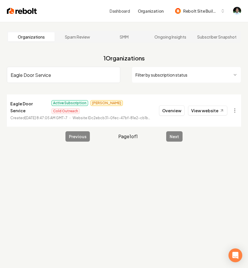
click at [47, 76] on input "Eagle Door Service" at bounding box center [64, 75] width 114 height 16
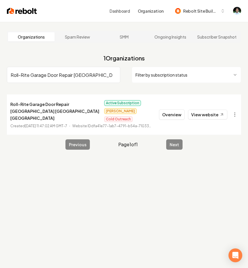
click at [61, 74] on input "Roll-Rite Garage Door Repair Palmdale Lancaster Santa Clarita" at bounding box center [64, 75] width 114 height 16
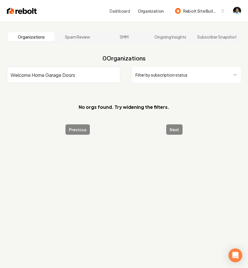
click at [63, 77] on input "Welcome Home Garage Doors" at bounding box center [64, 75] width 114 height 16
drag, startPoint x: 47, startPoint y: 76, endPoint x: 113, endPoint y: 74, distance: 66.4
click at [113, 74] on input "Welcome Home Garage Doors" at bounding box center [64, 75] width 114 height 16
type input "Welcome Home"
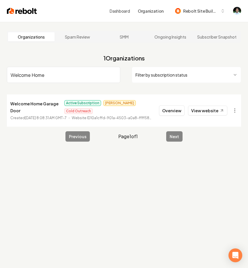
click at [41, 75] on input "Welcome Home" at bounding box center [64, 75] width 114 height 16
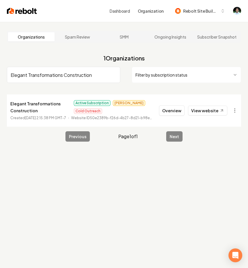
click at [64, 76] on input "Elegant Transformations Construction" at bounding box center [64, 75] width 114 height 16
type input "GGC Exteriors"
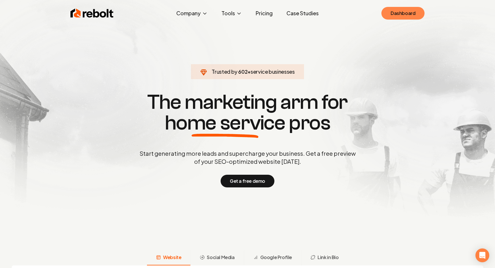
click at [396, 11] on link "Dashboard" at bounding box center [402, 13] width 43 height 13
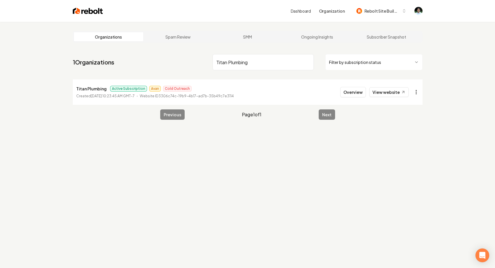
type input "Titan Plumbing"
click at [416, 92] on html "Dashboard Organization Rebolt Site Builder Organizations Spam Review SMM Ongoin…" at bounding box center [247, 134] width 495 height 268
click at [406, 151] on link "View in Stripe" at bounding box center [402, 150] width 37 height 9
click at [243, 63] on input "Titan Plumbing" at bounding box center [263, 62] width 101 height 16
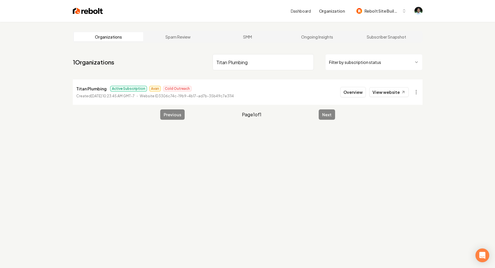
click at [243, 63] on input "Titan Plumbing" at bounding box center [263, 62] width 101 height 16
paste input "MN Christmas Lights"
click at [254, 65] on input "MN Christmas Lights" at bounding box center [263, 62] width 101 height 16
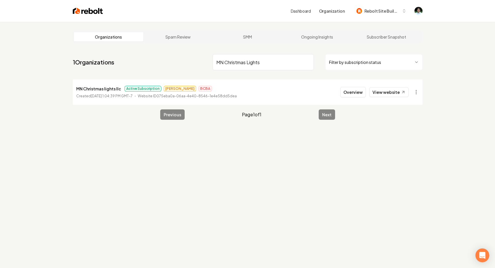
paste input "Cedar Ridge Exterior"
click at [417, 89] on html "Dashboard Organization Rebolt Site Builder Organizations Spam Review SMM Ongoin…" at bounding box center [247, 134] width 495 height 268
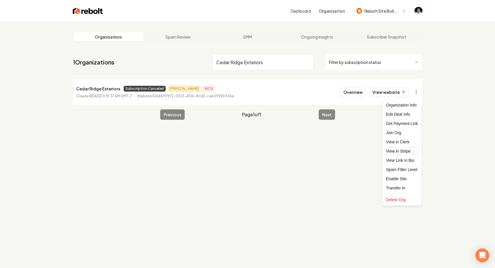
click at [404, 153] on link "View in Stripe" at bounding box center [402, 150] width 37 height 9
click at [246, 62] on input "Cedar Ridge Exteriors" at bounding box center [263, 62] width 101 height 16
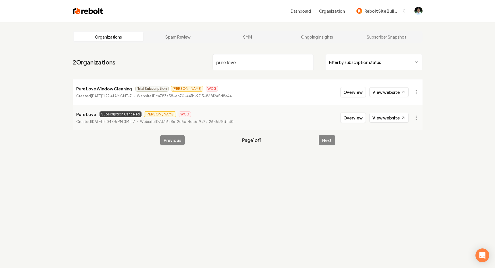
click at [263, 63] on input "pure love" at bounding box center [263, 62] width 101 height 16
paste input "Thriving Homes window cleaning"
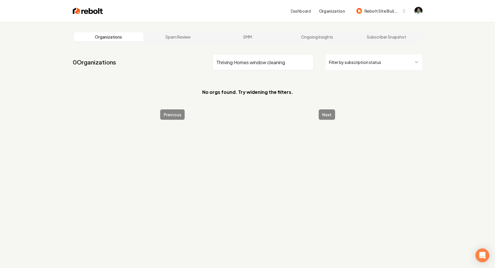
click at [273, 63] on input "Thriving Homes window cleaning" at bounding box center [263, 62] width 101 height 16
click at [243, 63] on input "Thriving Homes" at bounding box center [263, 62] width 101 height 16
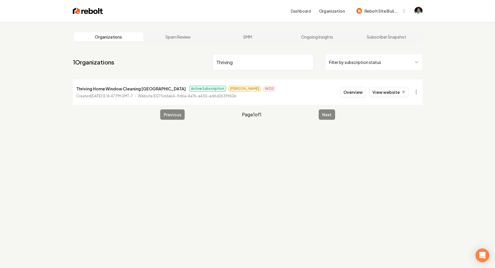
click at [231, 66] on input "Thriving" at bounding box center [263, 62] width 101 height 16
paste input "Boreas Air conditioning and Heat"
type input "Boreas Air conditioning and Heating"
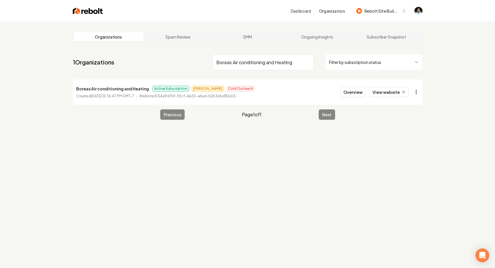
click at [417, 92] on html "Dashboard Organization Rebolt Site Builder Organizations Spam Review SMM Ongoin…" at bounding box center [247, 134] width 495 height 268
click at [408, 153] on link "View in Stripe" at bounding box center [402, 150] width 37 height 9
click at [280, 60] on input "Boreas Air conditioning and Heating" at bounding box center [263, 62] width 101 height 16
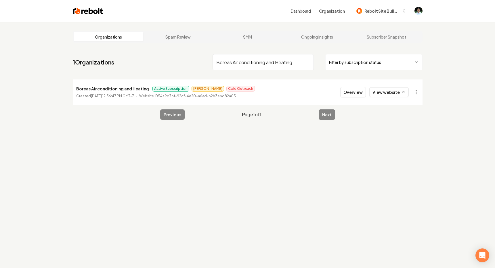
paste input "uilding Roots Construction"
type input "Building Roots Construction"
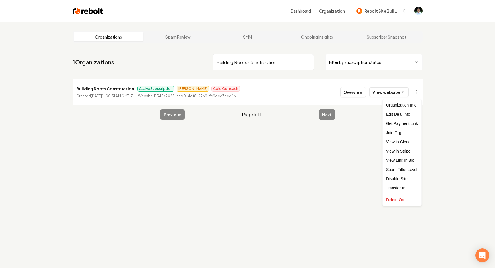
click at [416, 93] on html "Dashboard Organization Rebolt Site Builder Organizations Spam Review SMM Ongoin…" at bounding box center [247, 134] width 495 height 268
click at [402, 152] on link "View in Stripe" at bounding box center [402, 150] width 37 height 9
click at [264, 62] on html "Dashboard Organization Rebolt Site Builder Organizations Spam Review SMM Ongoin…" at bounding box center [247, 134] width 495 height 268
click at [264, 62] on input "Building Roots Construction" at bounding box center [263, 62] width 101 height 16
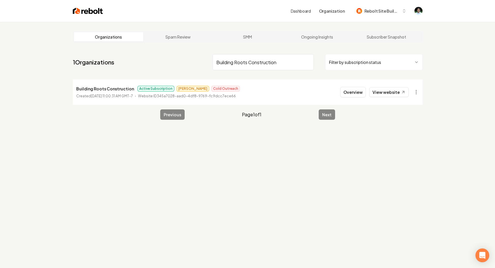
paste input "TINKHAM GARAGE DOOR"
type input "TINKHAM GARAGE DOOR"
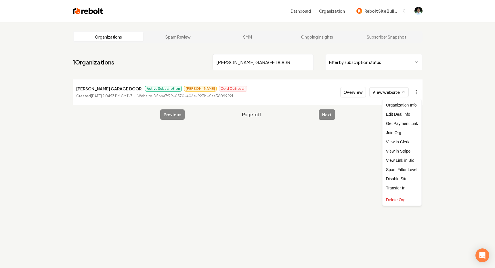
click at [417, 95] on html "Dashboard Organization Rebolt Site Builder Organizations Spam Review SMM Ongoin…" at bounding box center [247, 134] width 495 height 268
click at [405, 149] on link "View in Stripe" at bounding box center [402, 150] width 37 height 9
click at [238, 61] on input "TINKHAM GARAGE DOOR" at bounding box center [263, 62] width 101 height 16
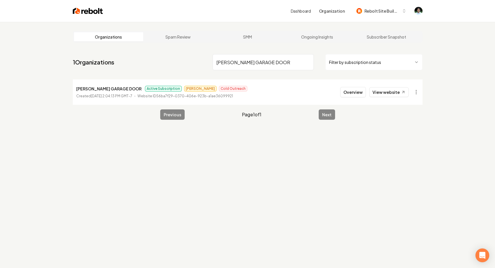
paste input "Welcome Home Garage Doors"
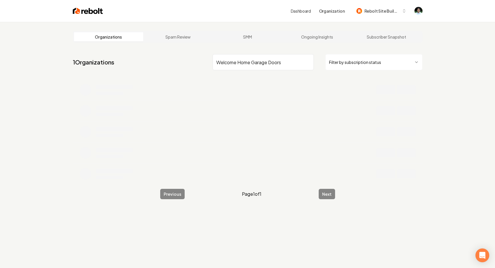
drag, startPoint x: 253, startPoint y: 63, endPoint x: 357, endPoint y: 58, distance: 104.5
click at [357, 58] on div "Welcome Home Garage Doors Filter by subscription status" at bounding box center [318, 62] width 210 height 16
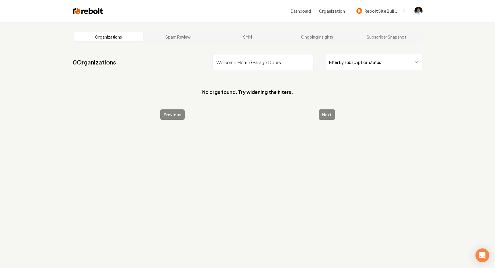
drag, startPoint x: 288, startPoint y: 66, endPoint x: 251, endPoint y: 64, distance: 36.9
click at [251, 64] on input "Welcome Home Garage Doors" at bounding box center [263, 62] width 101 height 16
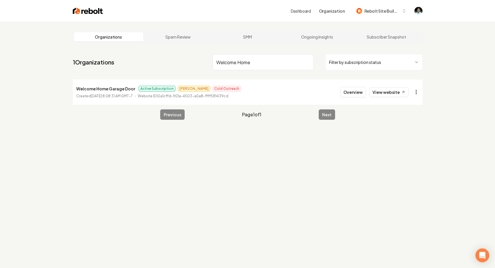
type input "Welcome Home"
click at [416, 92] on html "Dashboard Organization Rebolt Site Builder Organizations Spam Review SMM Ongoin…" at bounding box center [247, 134] width 495 height 268
click at [401, 152] on link "View in Stripe" at bounding box center [402, 150] width 37 height 9
click at [225, 65] on input "Welcome Home" at bounding box center [263, 62] width 101 height 16
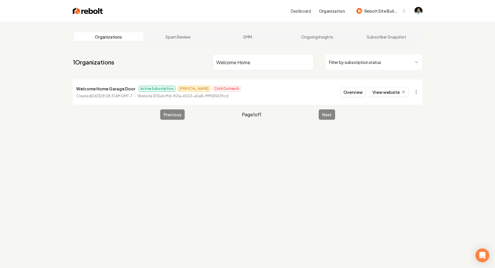
click at [225, 65] on input "Welcome Home" at bounding box center [263, 62] width 101 height 16
paste input "CJ Plumbing & Hydro-jetting"
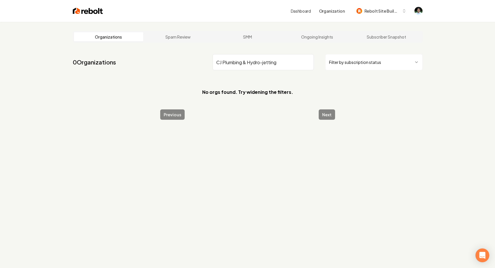
drag, startPoint x: 279, startPoint y: 64, endPoint x: 242, endPoint y: 64, distance: 36.2
click at [242, 64] on input "CJ Plumbing & Hydro-jetting" at bounding box center [263, 62] width 101 height 16
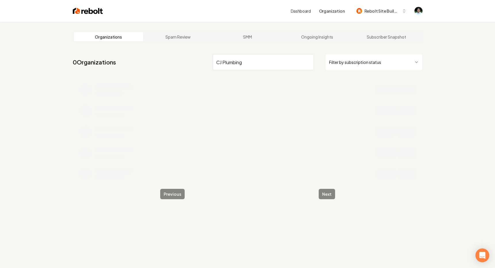
click at [226, 62] on input "CJ Plumbing" at bounding box center [263, 62] width 101 height 16
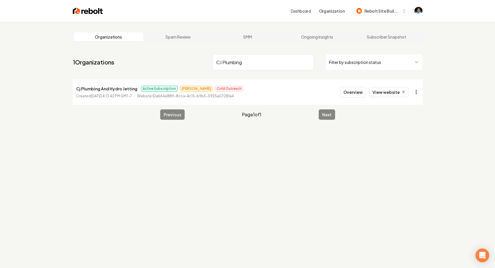
type input "CJ Plumbing"
click at [416, 93] on html "Dashboard Organization Rebolt Site Builder Organizations Spam Review SMM Ongoin…" at bounding box center [247, 134] width 495 height 268
click at [399, 150] on link "View in Stripe" at bounding box center [402, 150] width 37 height 9
drag, startPoint x: 99, startPoint y: 89, endPoint x: 72, endPoint y: 89, distance: 27.0
click at [72, 89] on main "Organizations Spam Review SMM Ongoing Insights Subscriber Snapshot 1 Organizati…" at bounding box center [248, 75] width 368 height 107
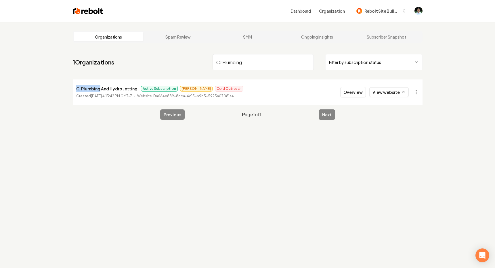
copy p "Cj Plumbing"
click at [422, 92] on html "Dashboard Organization Rebolt Site Builder Organizations Spam Review SMM Ongoin…" at bounding box center [247, 134] width 495 height 268
click at [405, 154] on link "View in Stripe" at bounding box center [402, 150] width 37 height 9
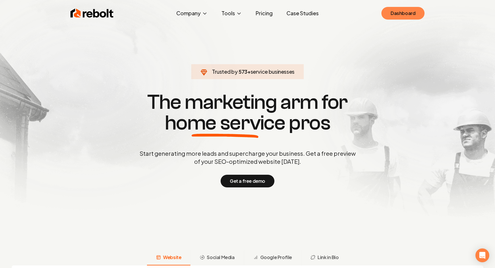
click at [407, 12] on link "Dashboard" at bounding box center [402, 13] width 43 height 13
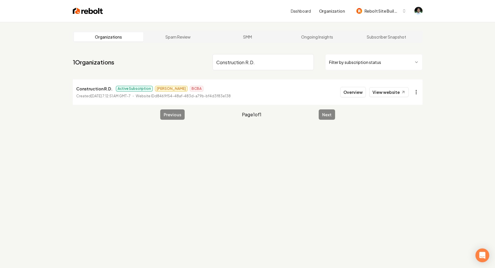
type input "Construction R.D."
click at [417, 93] on html "Dashboard Organization Rebolt Site Builder Organizations Spam Review SMM Ongoin…" at bounding box center [247, 134] width 495 height 268
click at [405, 149] on link "View in Stripe" at bounding box center [402, 150] width 37 height 9
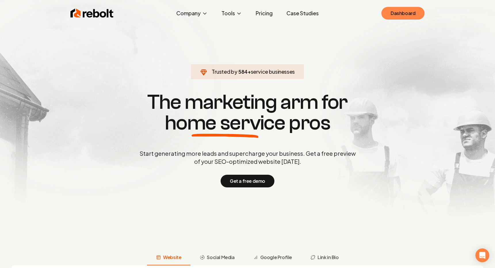
click at [420, 15] on link "Dashboard" at bounding box center [402, 13] width 43 height 13
click at [416, 13] on link "Dashboard" at bounding box center [402, 13] width 43 height 13
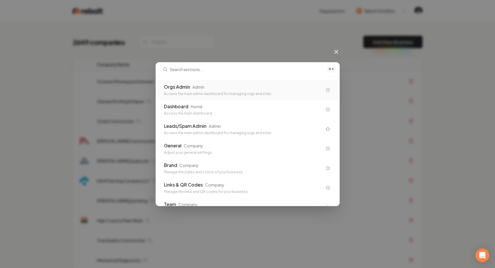
click at [266, 89] on div "Orgs Admin Admin" at bounding box center [243, 86] width 158 height 7
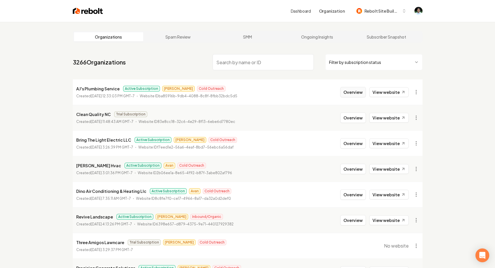
click at [354, 88] on button "Overview" at bounding box center [353, 92] width 26 height 10
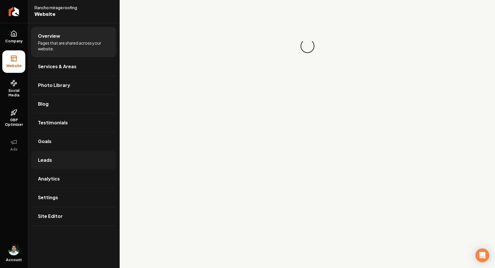
click at [53, 156] on link "Leads" at bounding box center [73, 160] width 85 height 18
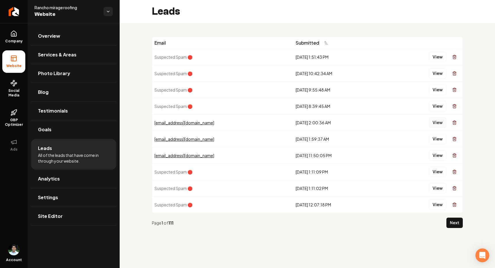
click at [441, 124] on button "View" at bounding box center [438, 122] width 18 height 10
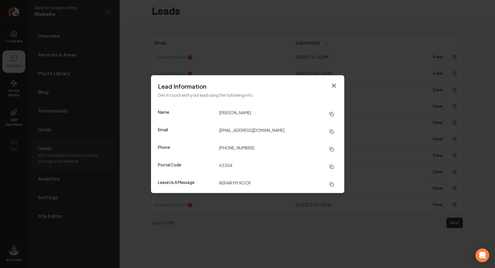
click at [332, 84] on icon "button" at bounding box center [333, 85] width 3 height 3
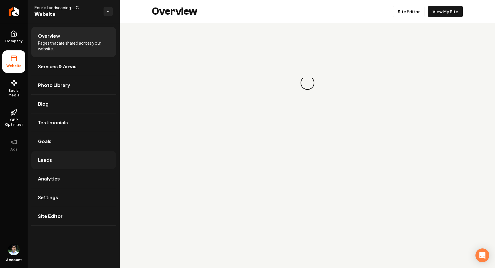
click at [65, 160] on link "Leads" at bounding box center [73, 160] width 85 height 18
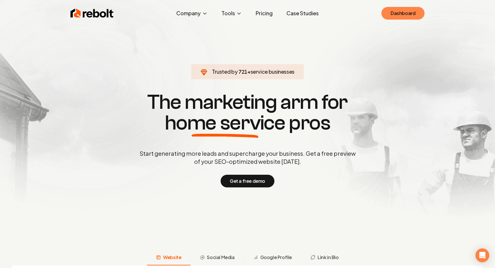
click at [400, 14] on link "Dashboard" at bounding box center [402, 13] width 43 height 13
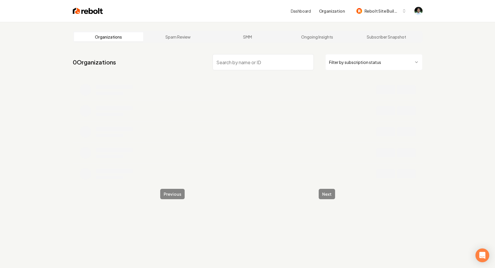
click at [248, 66] on input "search" at bounding box center [263, 62] width 101 height 16
type input "299"
click at [248, 66] on input "299" at bounding box center [263, 62] width 101 height 16
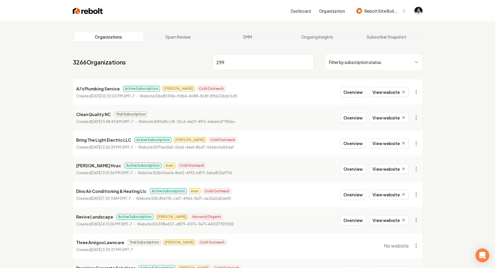
click at [248, 66] on input "299" at bounding box center [263, 62] width 101 height 16
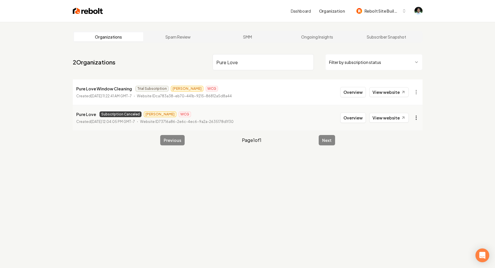
type input "Pure Love"
click at [419, 117] on html "Dashboard Organization Rebolt Site Builder Organizations Spam Review SMM Ongoin…" at bounding box center [247, 134] width 495 height 268
click at [407, 174] on link "View in Stripe" at bounding box center [402, 176] width 37 height 9
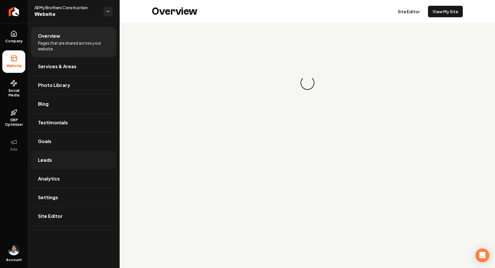
click at [48, 156] on link "Leads" at bounding box center [73, 160] width 85 height 18
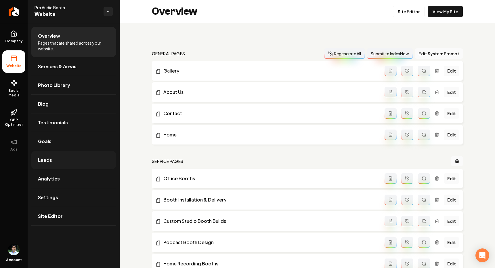
click at [61, 164] on link "Leads" at bounding box center [73, 160] width 85 height 18
click at [56, 160] on link "Leads" at bounding box center [73, 160] width 85 height 18
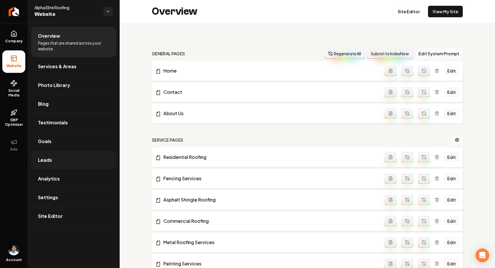
click at [84, 158] on link "Leads" at bounding box center [73, 160] width 85 height 18
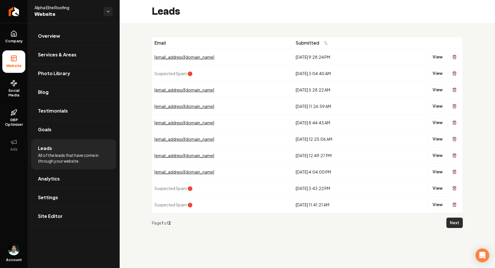
click at [453, 222] on button "Next" at bounding box center [454, 222] width 16 height 10
